Goal: Browse casually

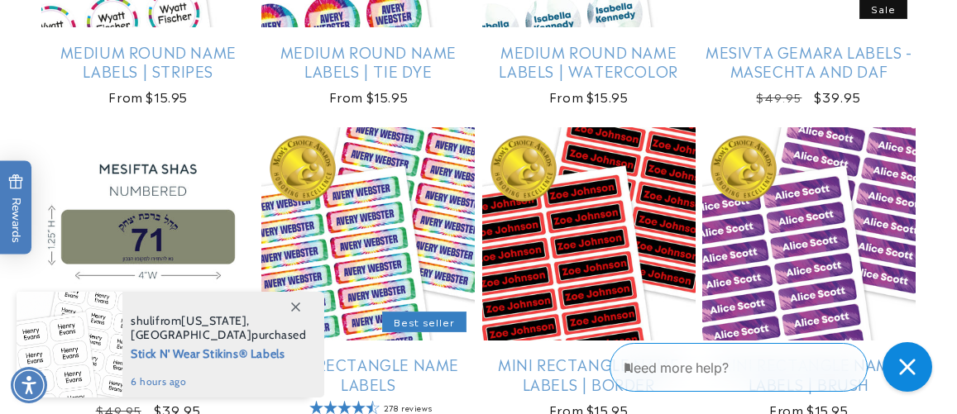
scroll to position [3636, 0]
